Goal: Task Accomplishment & Management: Use online tool/utility

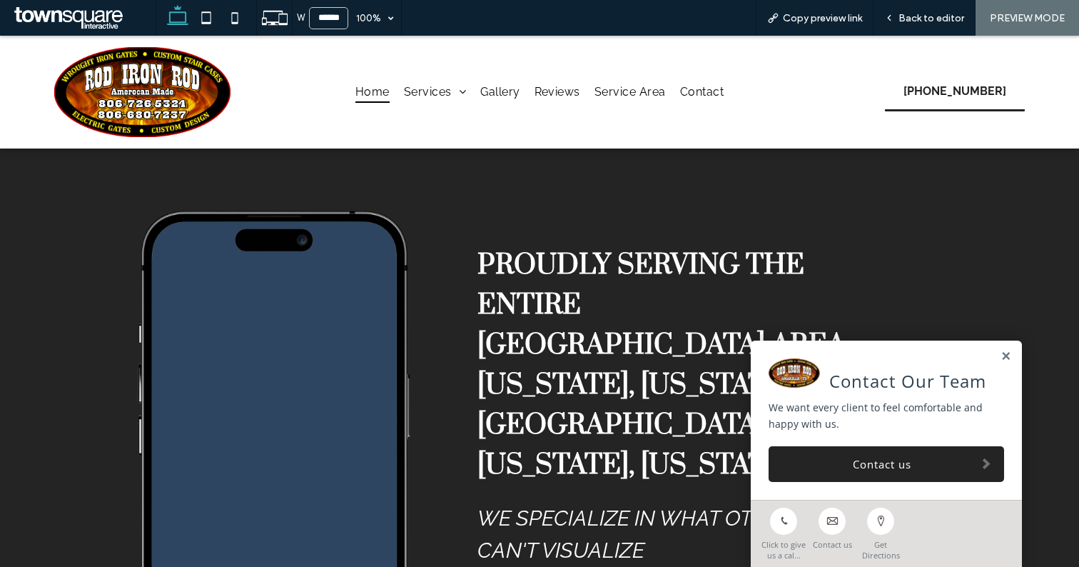
scroll to position [2389, 0]
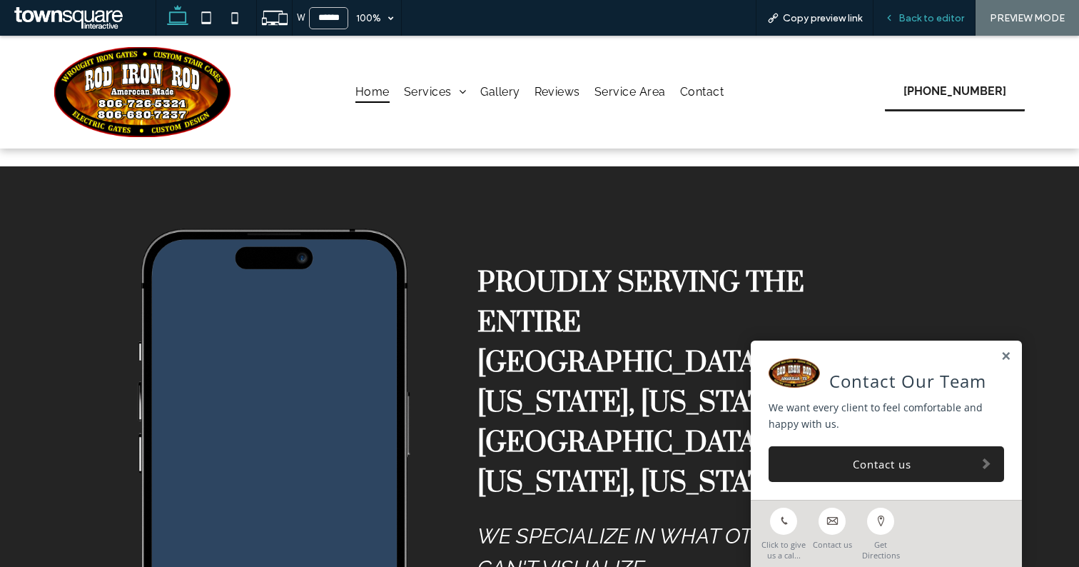
click at [916, 16] on span "Back to editor" at bounding box center [931, 18] width 66 height 12
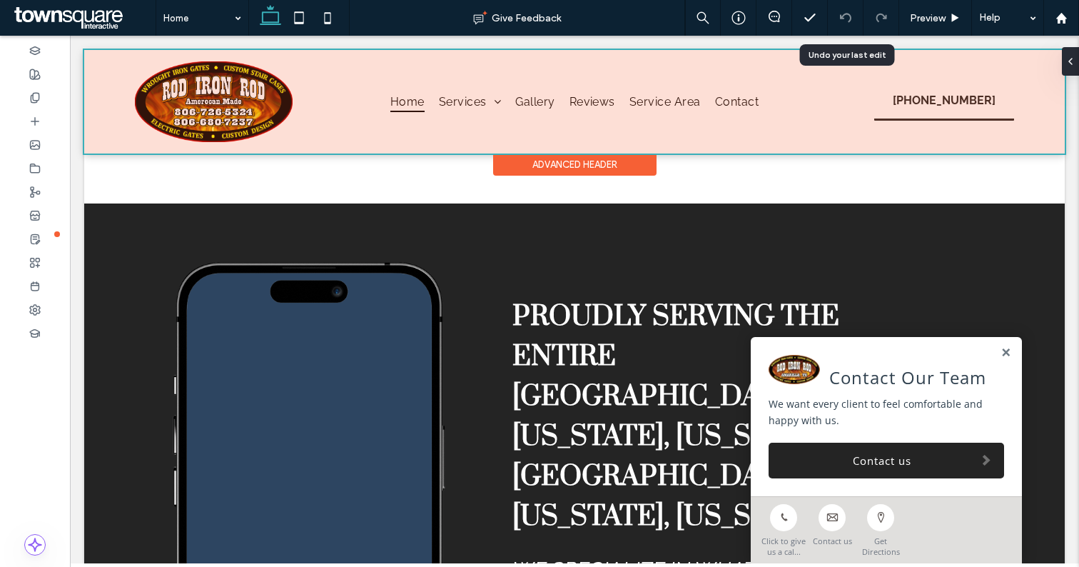
scroll to position [2414, 0]
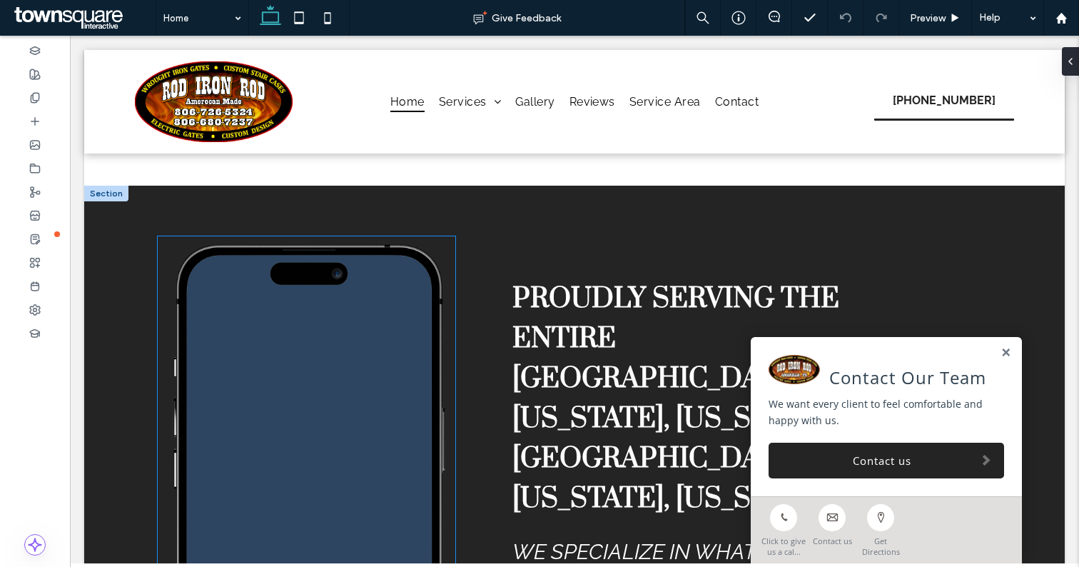
click at [245, 335] on span at bounding box center [310, 474] width 243 height 357
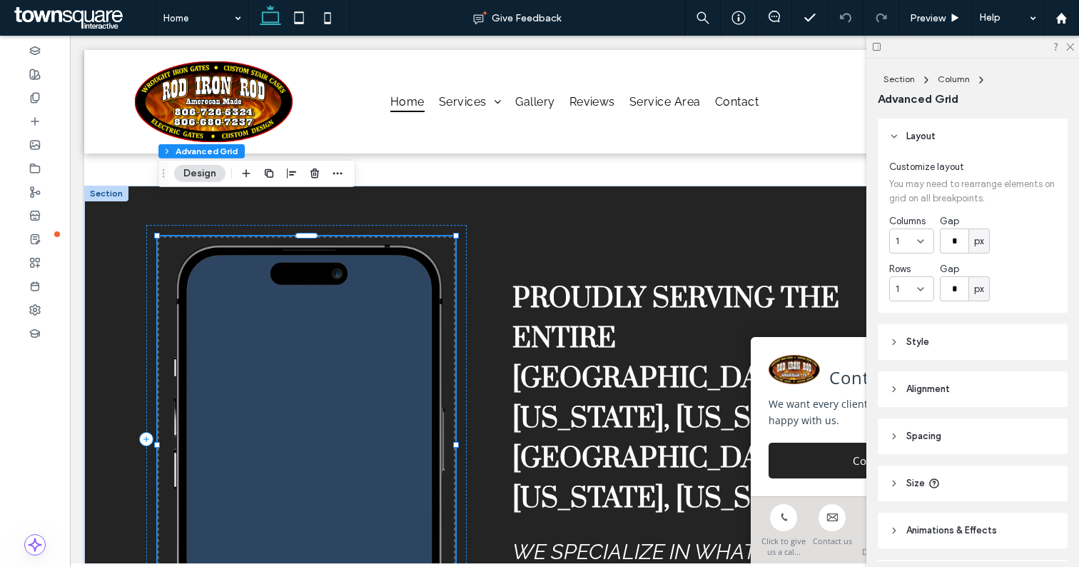
click at [247, 337] on span at bounding box center [310, 474] width 243 height 357
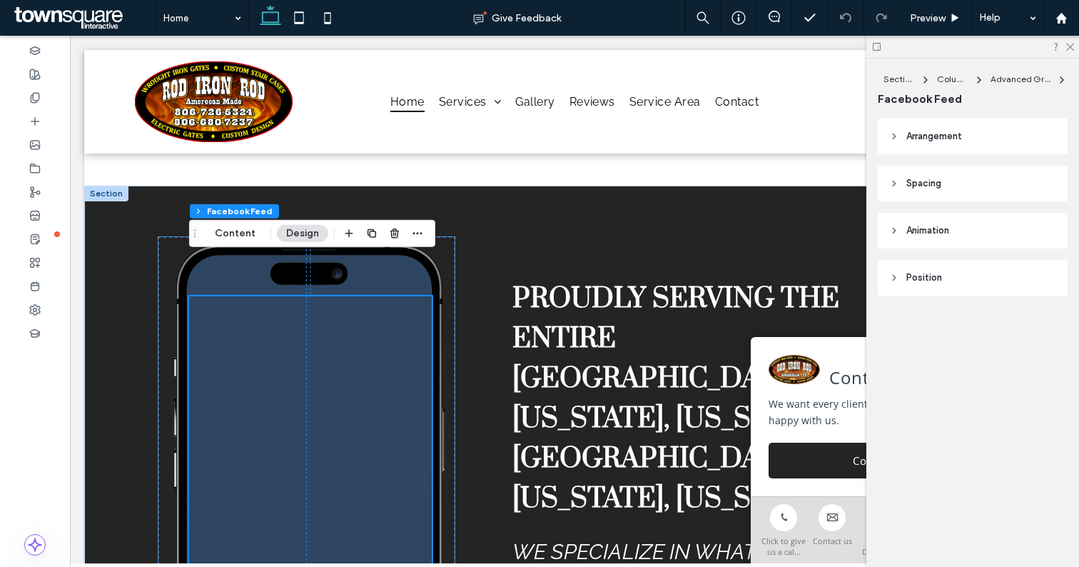
click at [247, 337] on span at bounding box center [310, 474] width 243 height 357
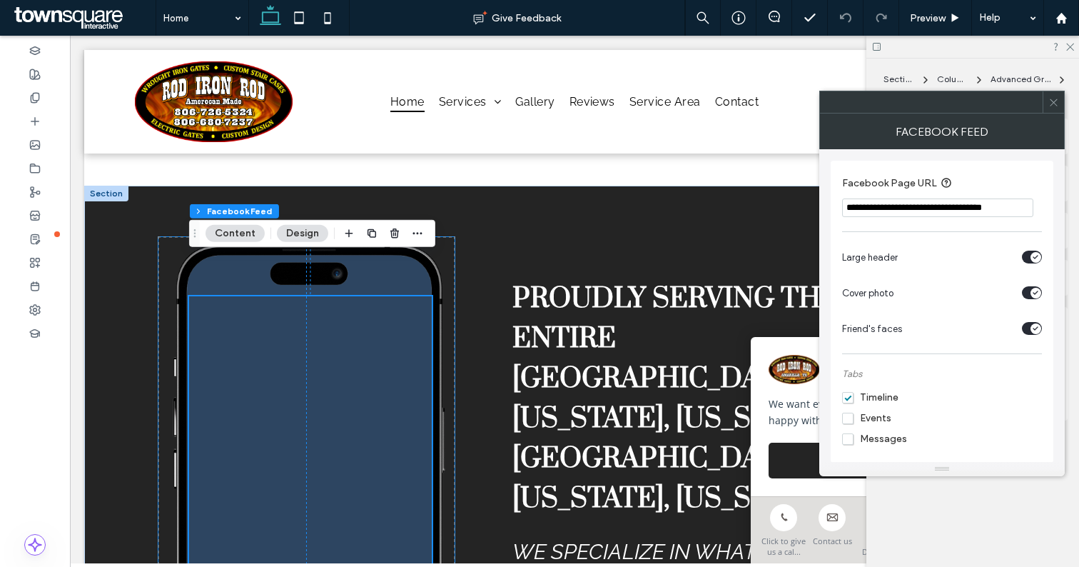
click at [339, 312] on span at bounding box center [310, 474] width 243 height 357
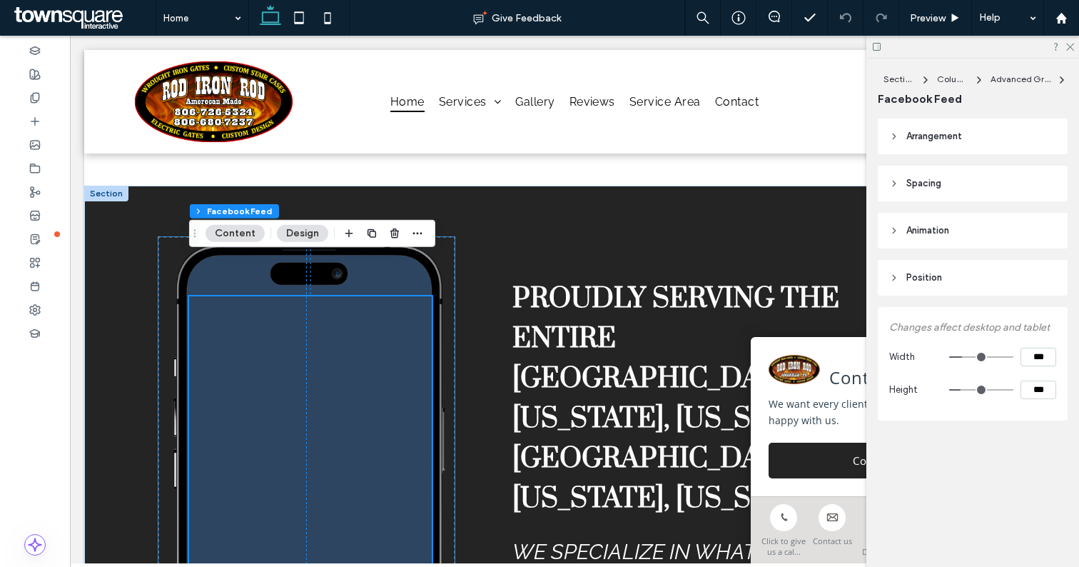
click at [339, 312] on span at bounding box center [310, 474] width 243 height 357
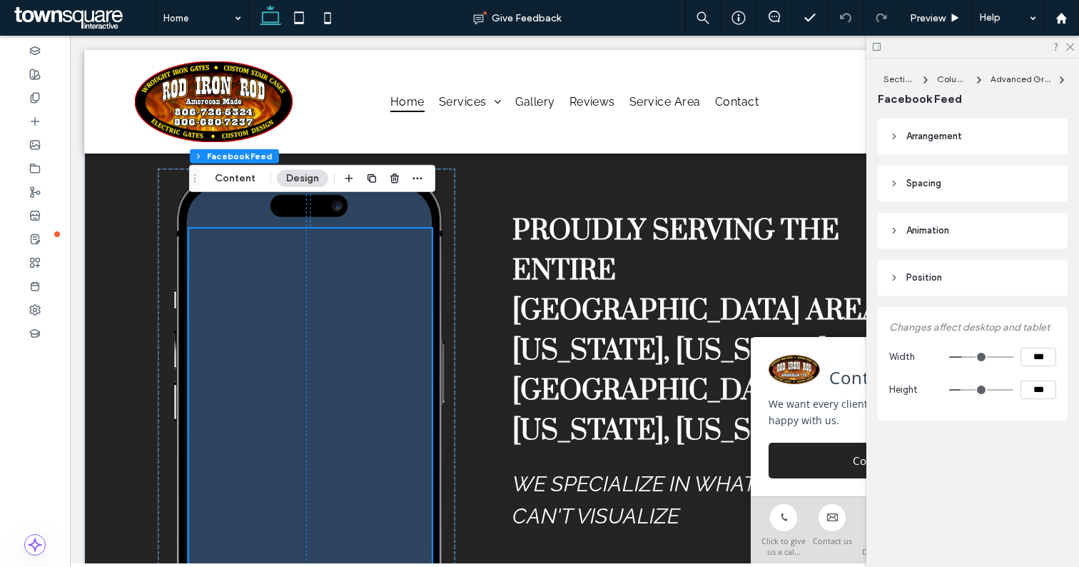
scroll to position [2486, 0]
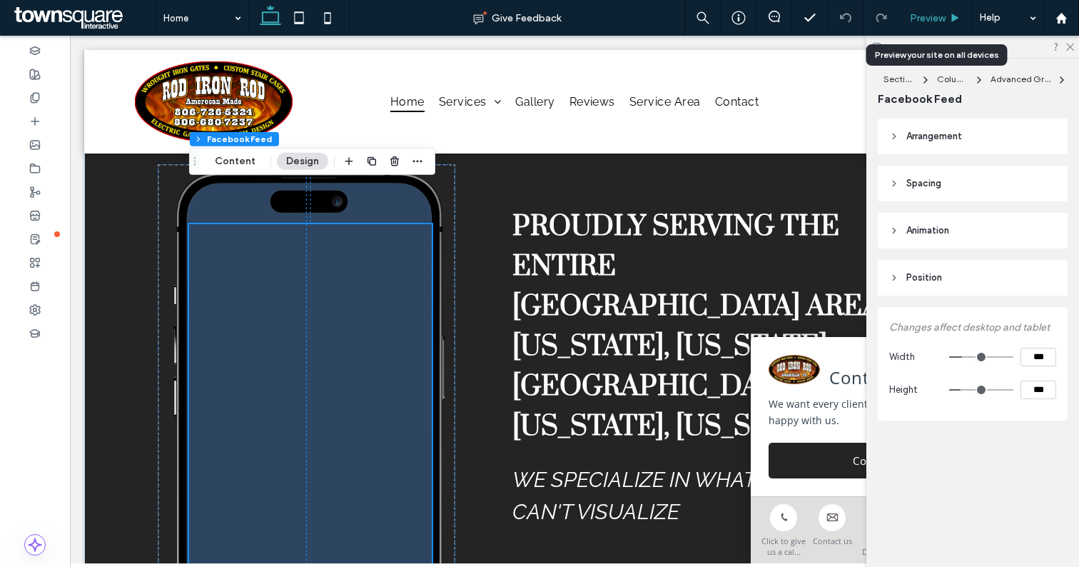
click at [928, 17] on span "Preview" at bounding box center [928, 18] width 36 height 12
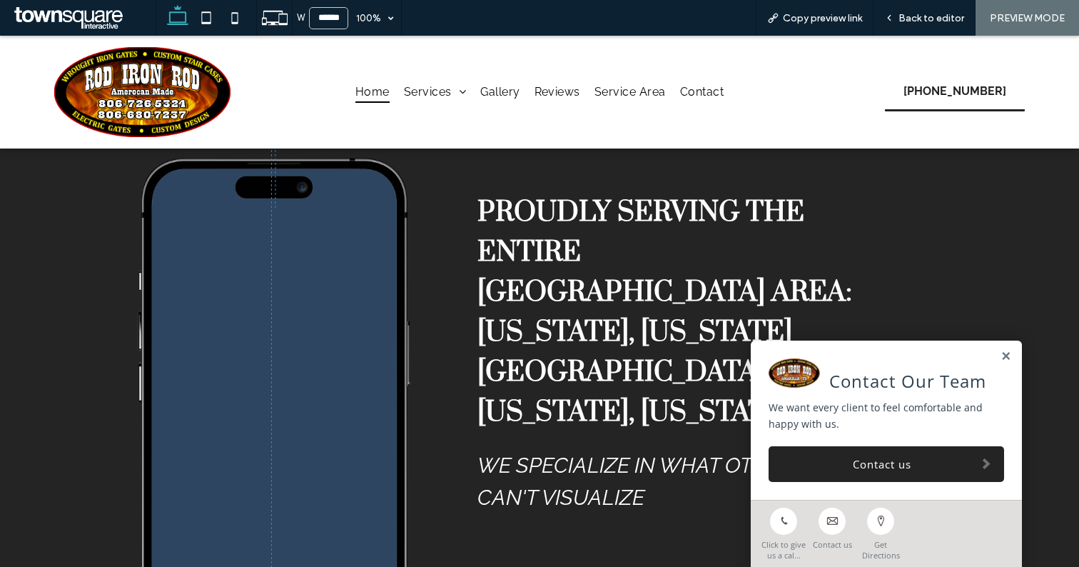
scroll to position [2461, 0]
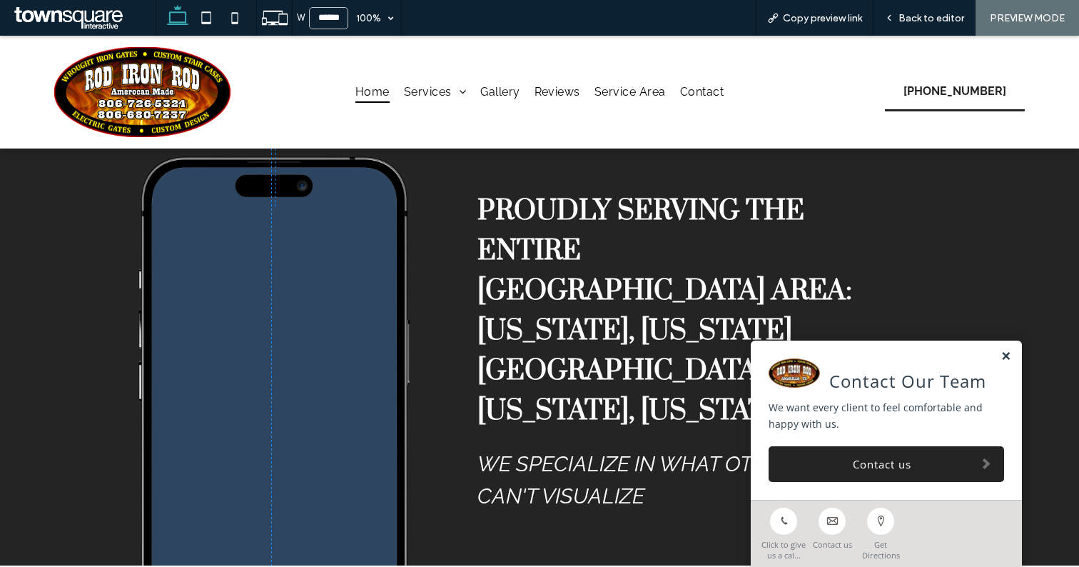
click at [1006, 356] on link at bounding box center [1006, 356] width 11 height 12
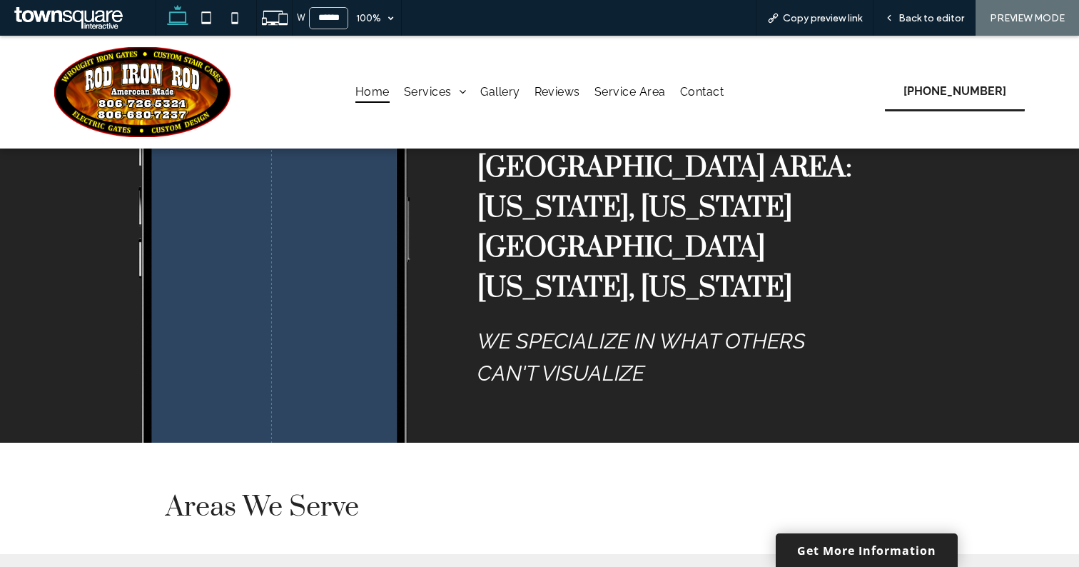
scroll to position [2510, 0]
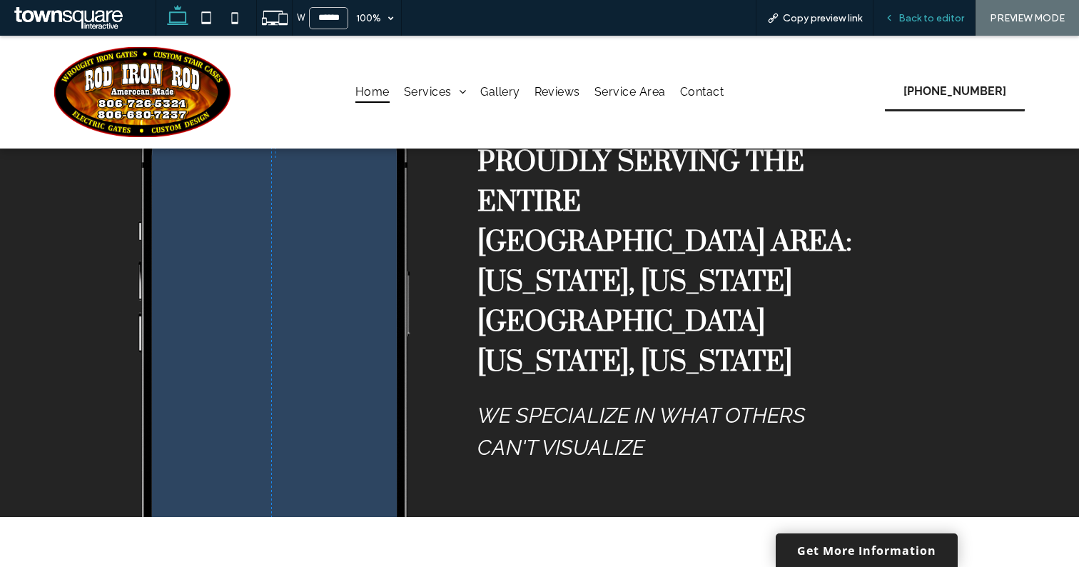
click at [909, 18] on span "Back to editor" at bounding box center [931, 18] width 66 height 12
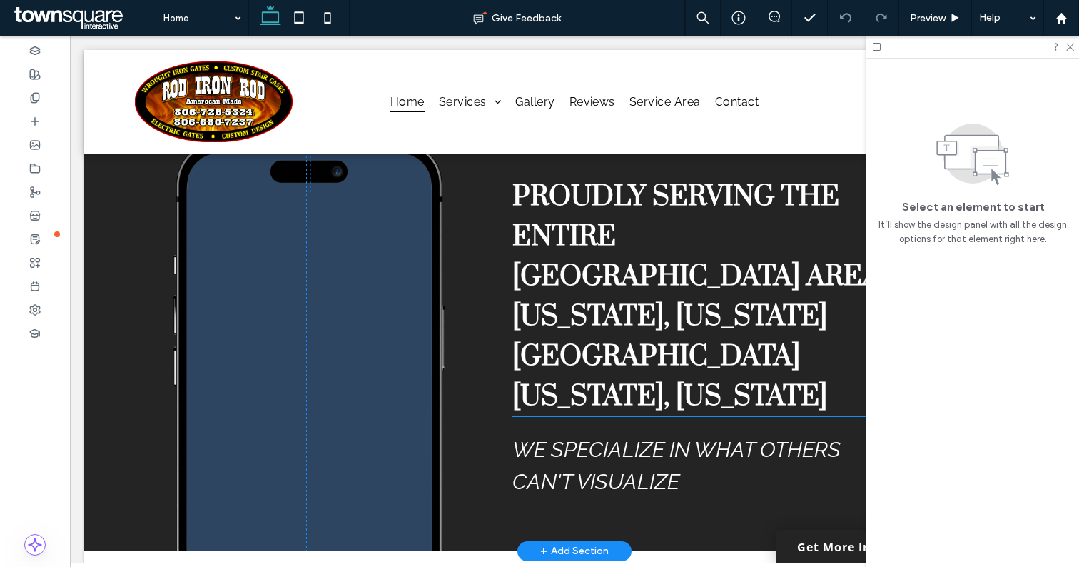
scroll to position [2531, 0]
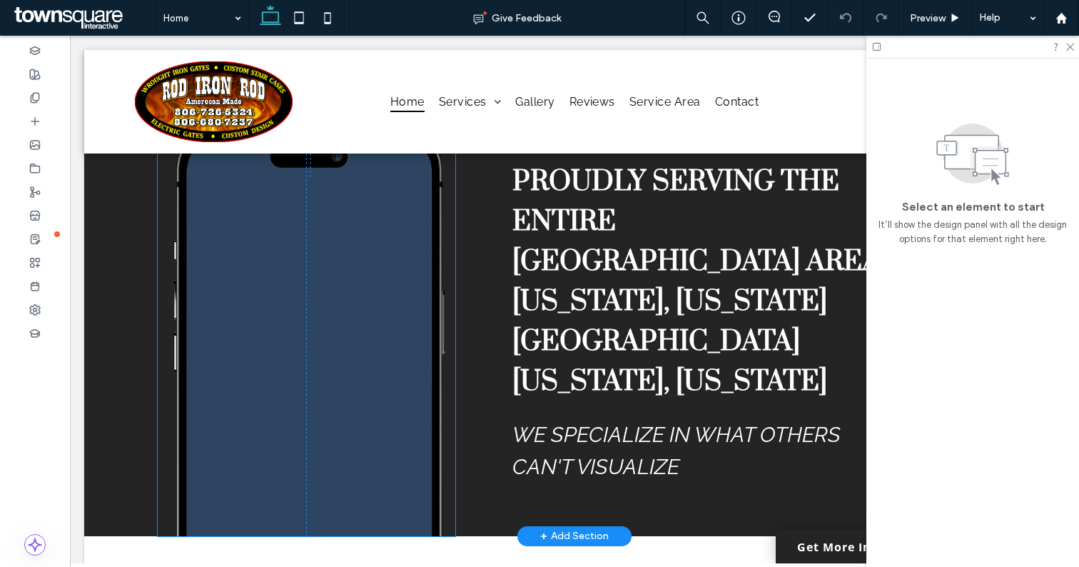
click at [373, 359] on span at bounding box center [310, 357] width 243 height 357
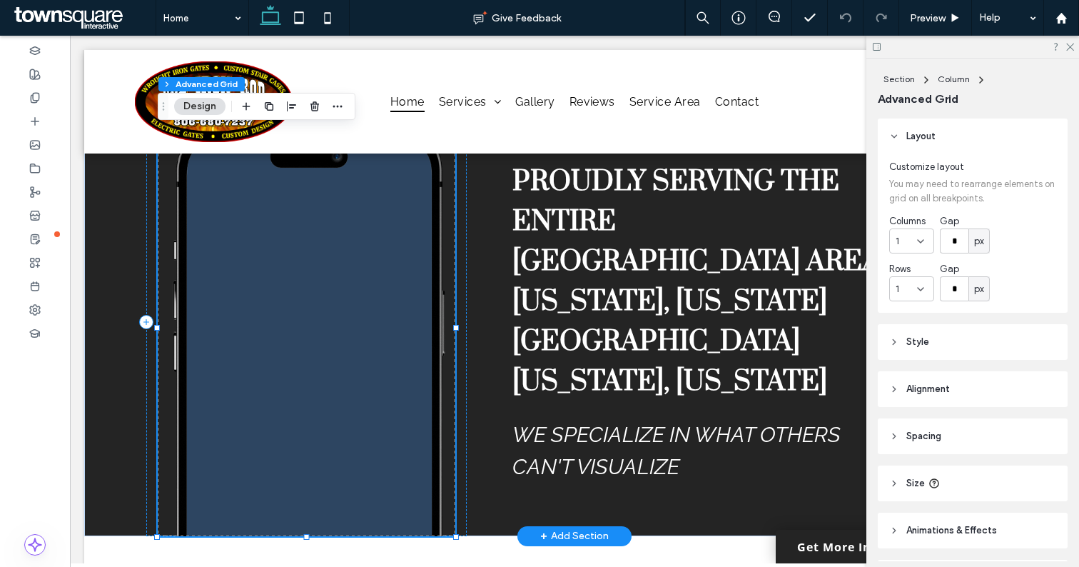
click at [390, 341] on span at bounding box center [310, 357] width 243 height 357
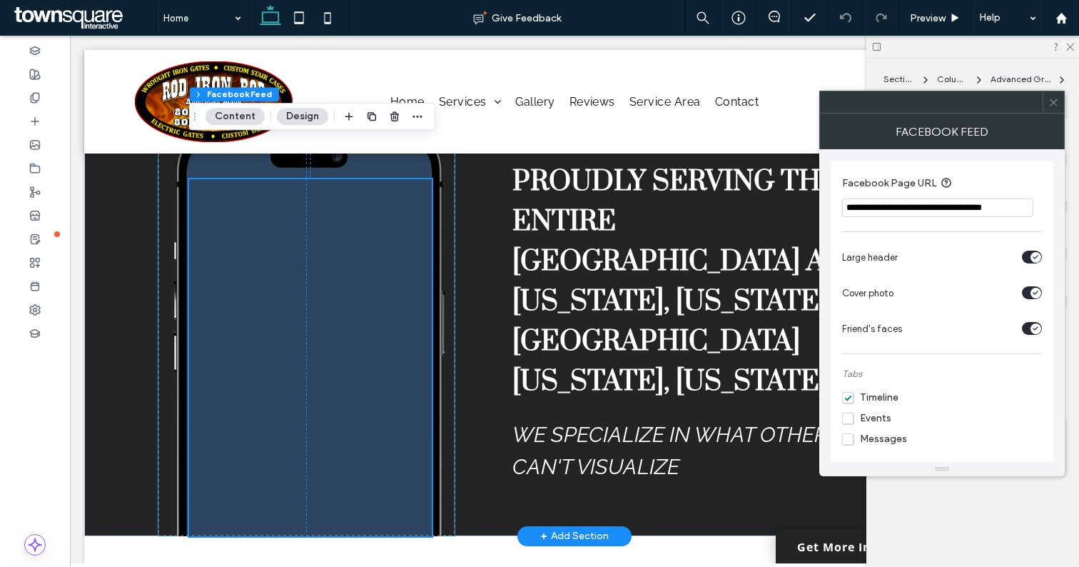
click at [382, 358] on span at bounding box center [310, 357] width 243 height 357
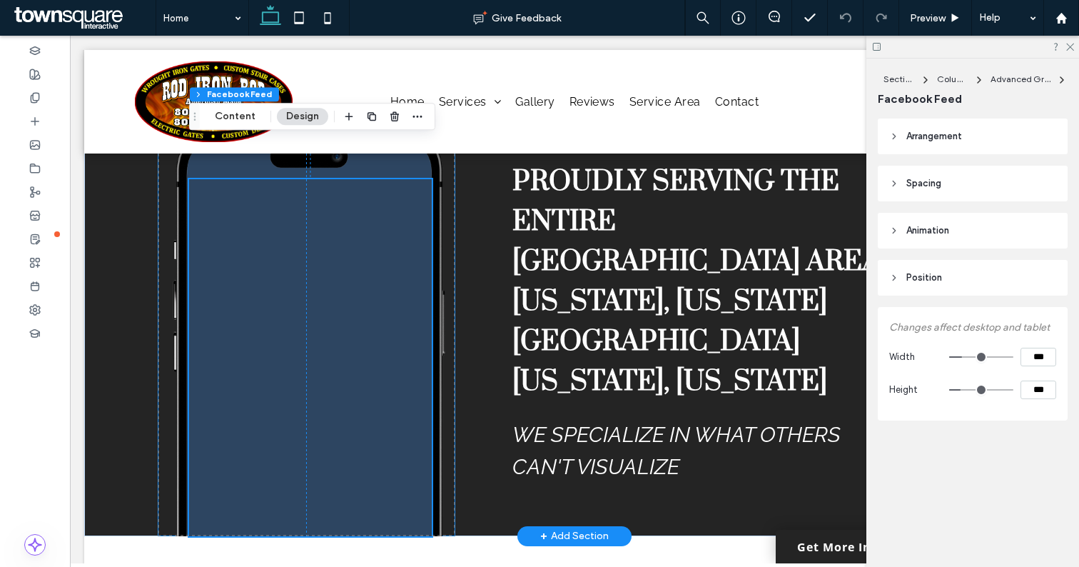
click at [382, 358] on span at bounding box center [310, 357] width 243 height 357
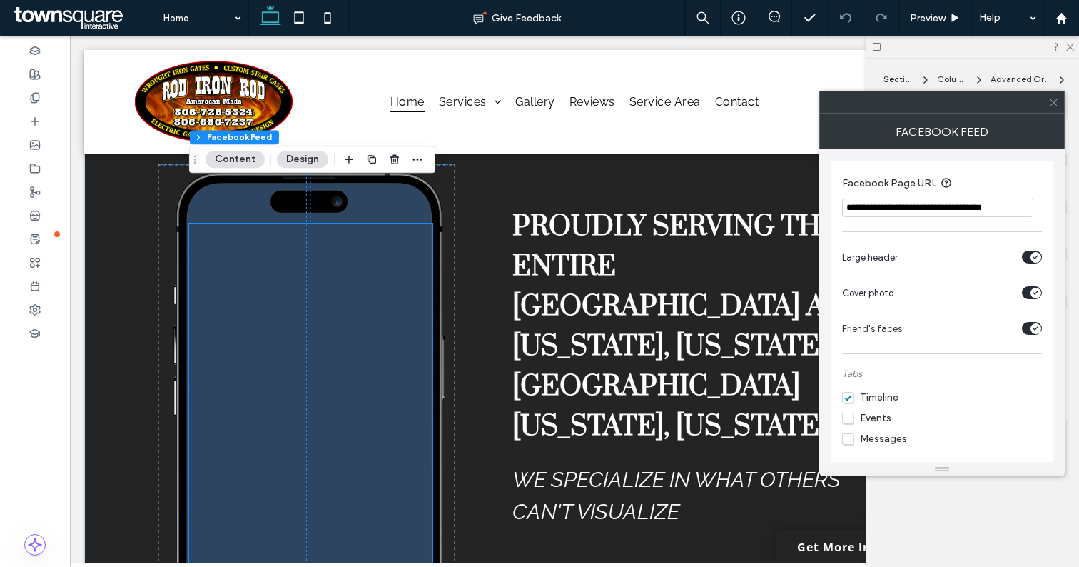
scroll to position [2485, 0]
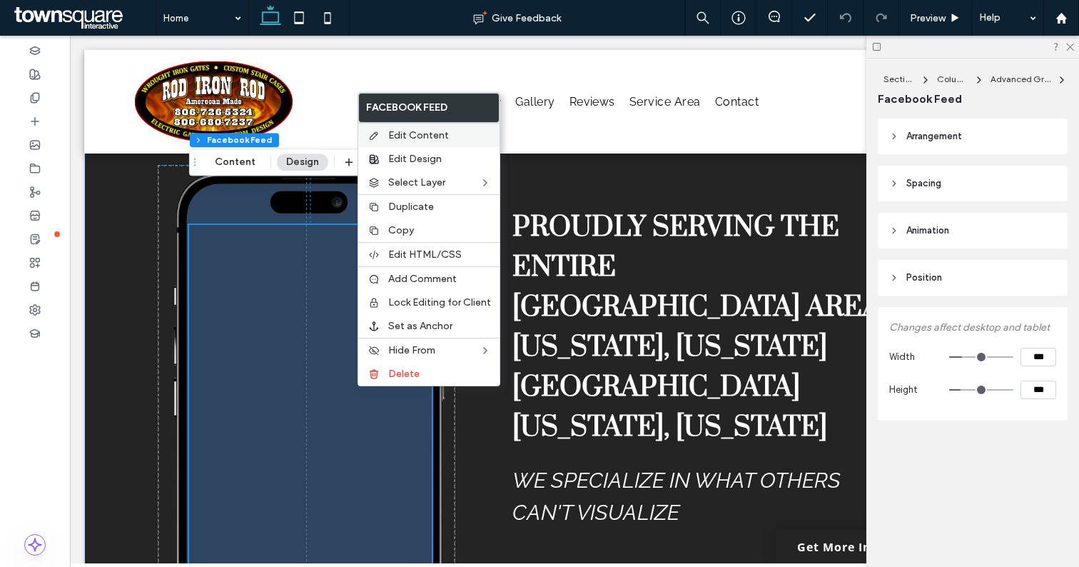
click at [445, 136] on span "Edit Content" at bounding box center [418, 135] width 61 height 12
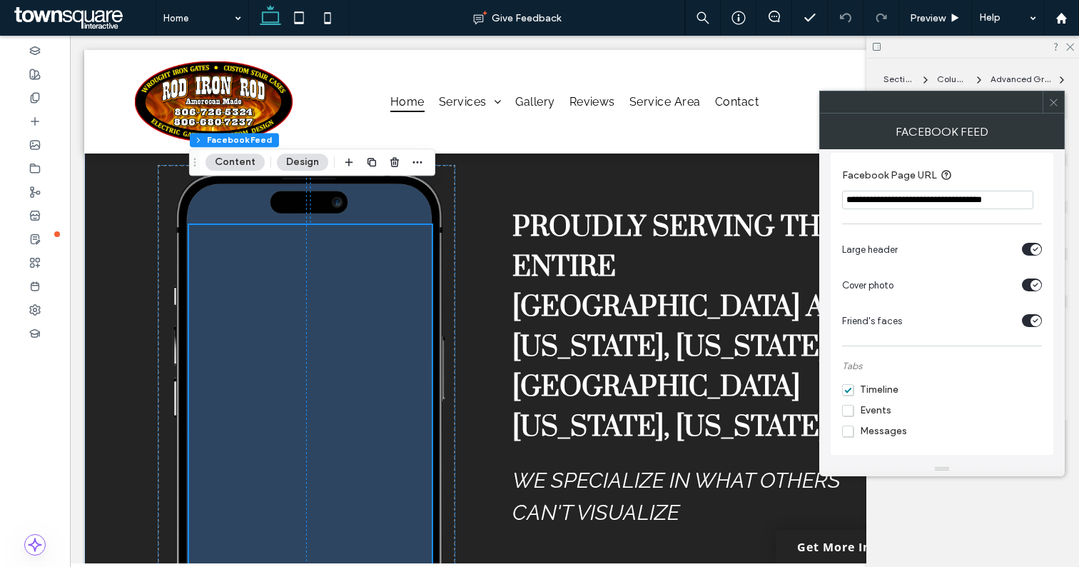
scroll to position [0, 0]
